Goal: Find specific page/section: Find specific page/section

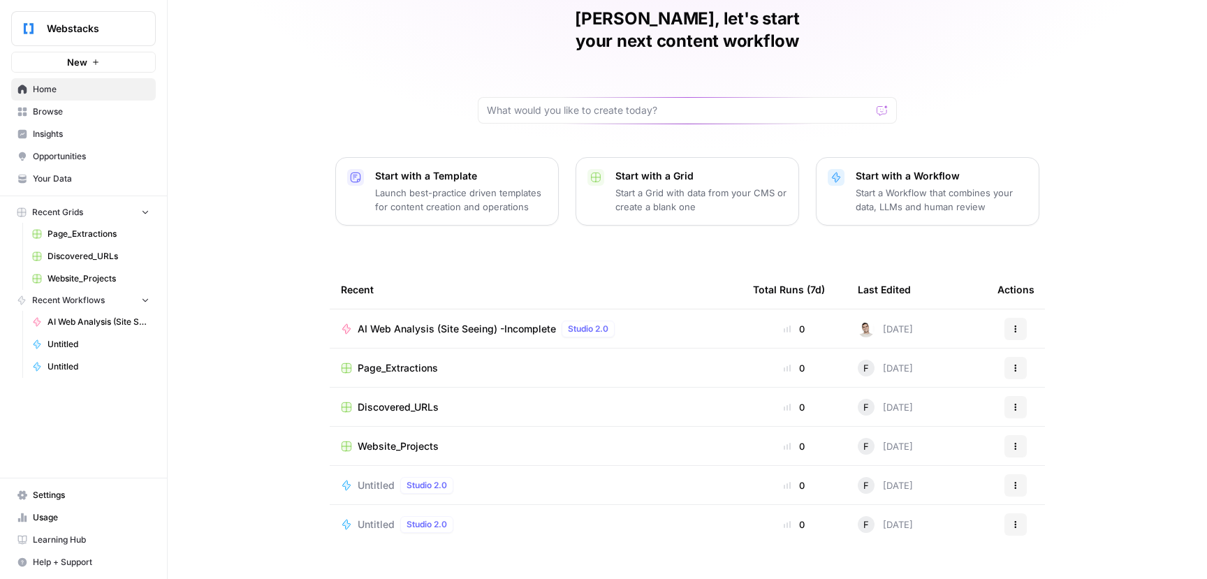
scroll to position [64, 0]
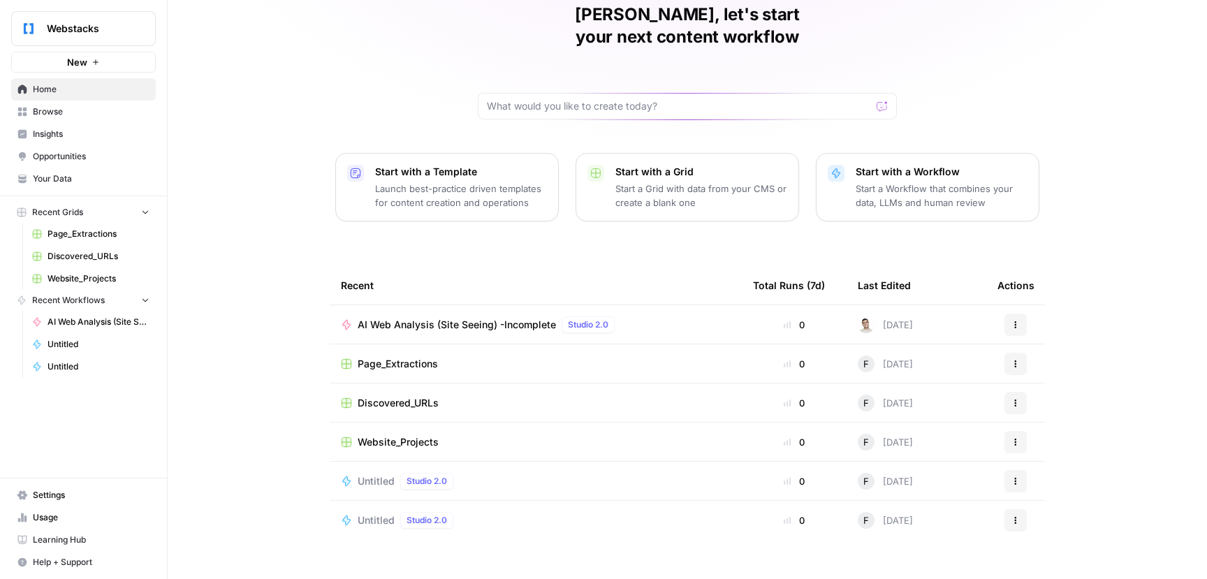
click at [411, 357] on span "Page_Extractions" at bounding box center [398, 364] width 80 height 14
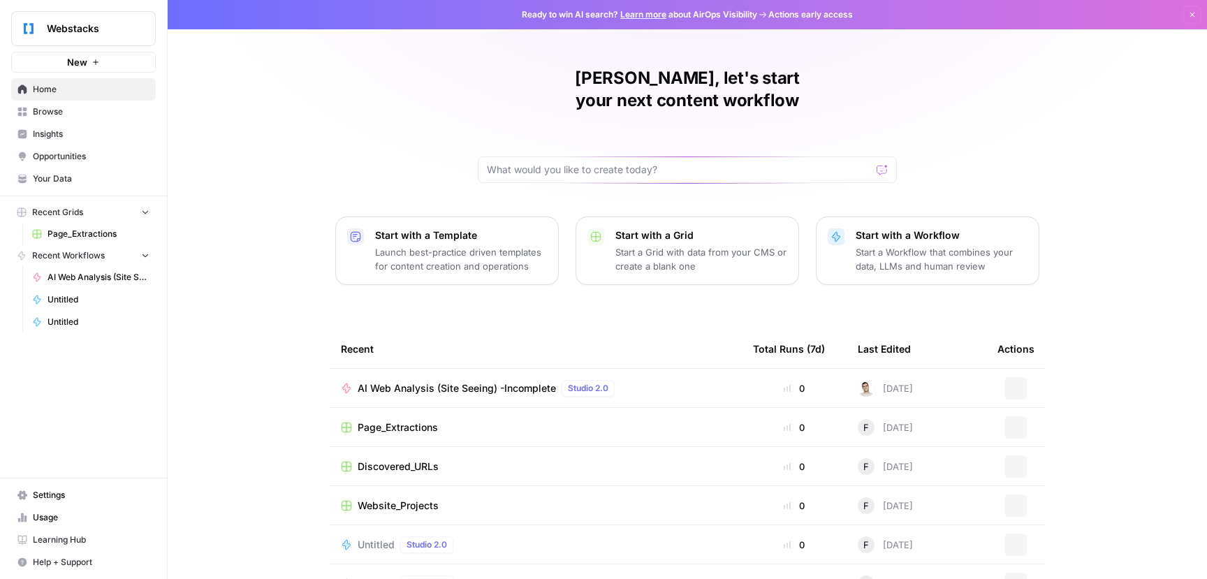
scroll to position [64, 0]
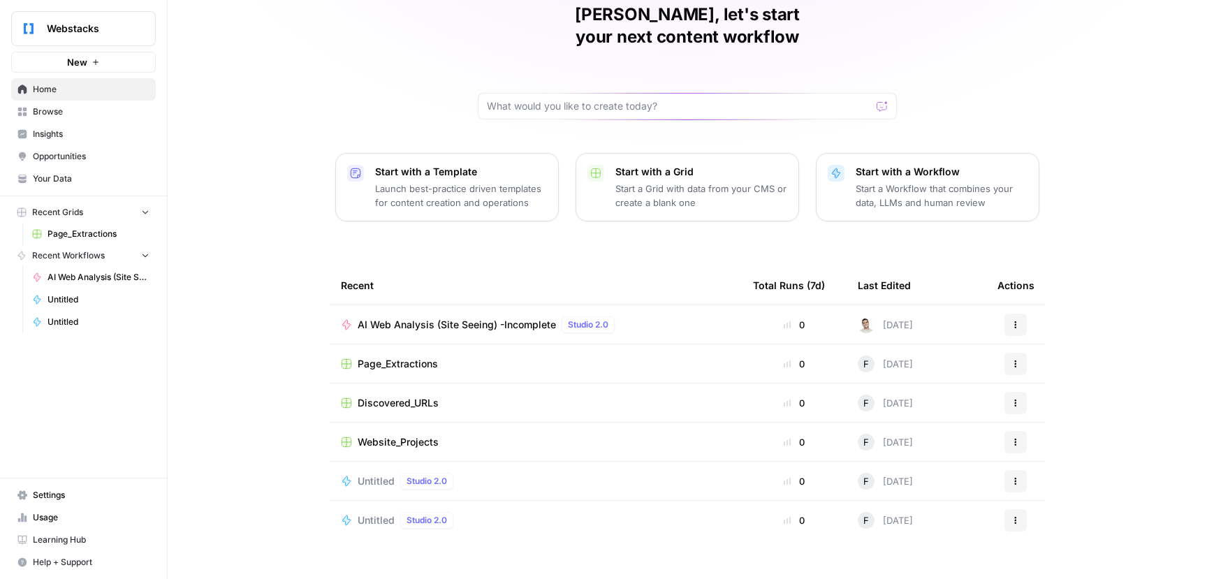
click at [432, 318] on span "AI Web Analysis (Site Seeing) -Incomplete" at bounding box center [457, 325] width 198 height 14
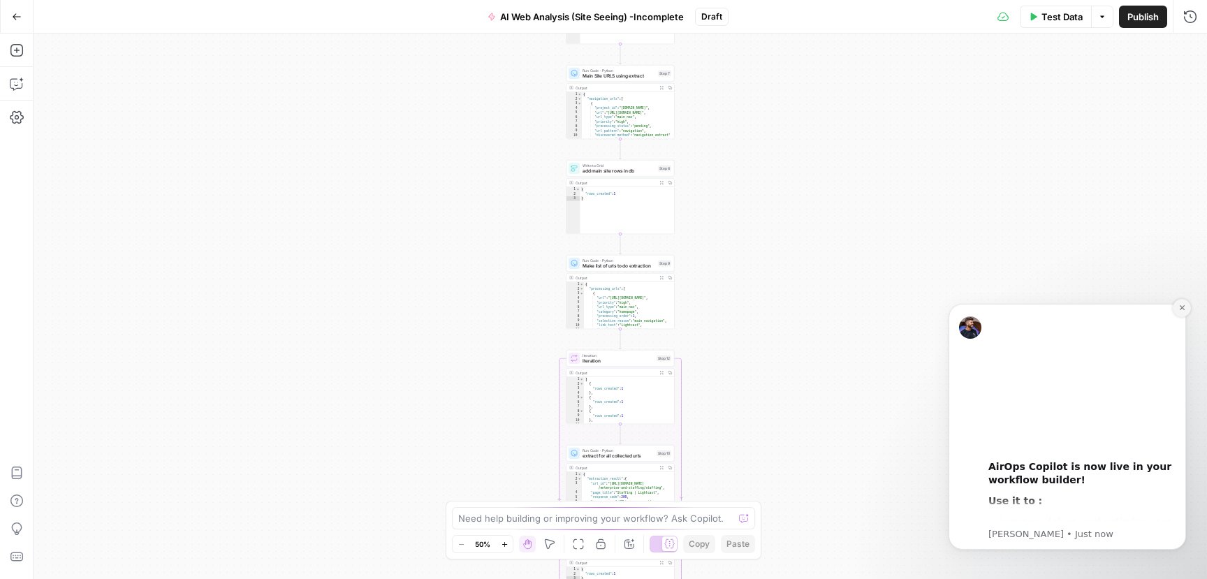
click at [1181, 311] on icon "Dismiss notification" at bounding box center [1182, 308] width 8 height 8
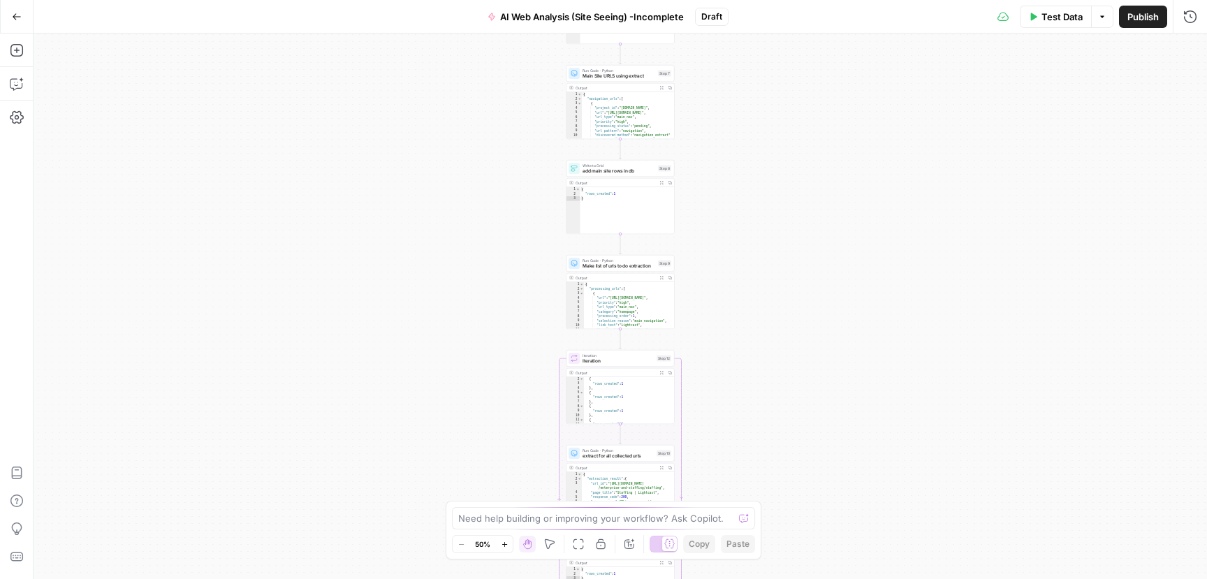
scroll to position [2, 0]
